Goal: Navigation & Orientation: Find specific page/section

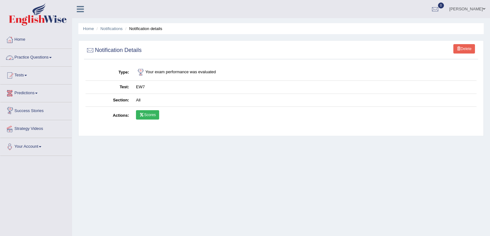
click at [28, 54] on link "Practice Questions" at bounding box center [35, 57] width 71 height 16
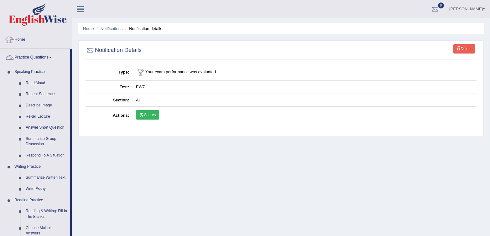
click at [18, 37] on link "Home" at bounding box center [35, 39] width 71 height 16
